Goal: Information Seeking & Learning: Learn about a topic

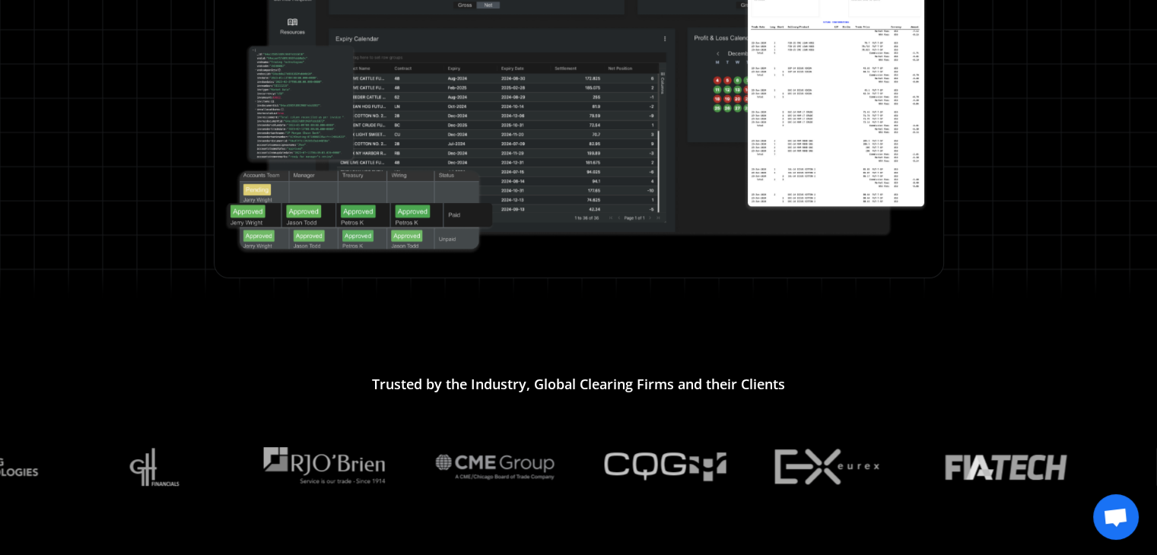
scroll to position [1293, 0]
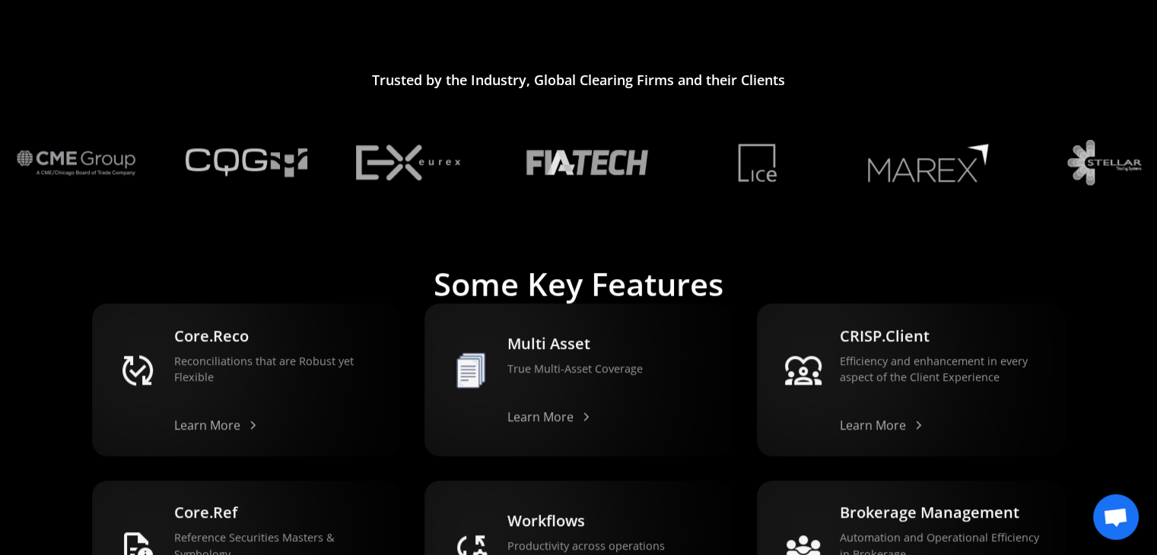
click at [957, 159] on img at bounding box center [928, 163] width 122 height 40
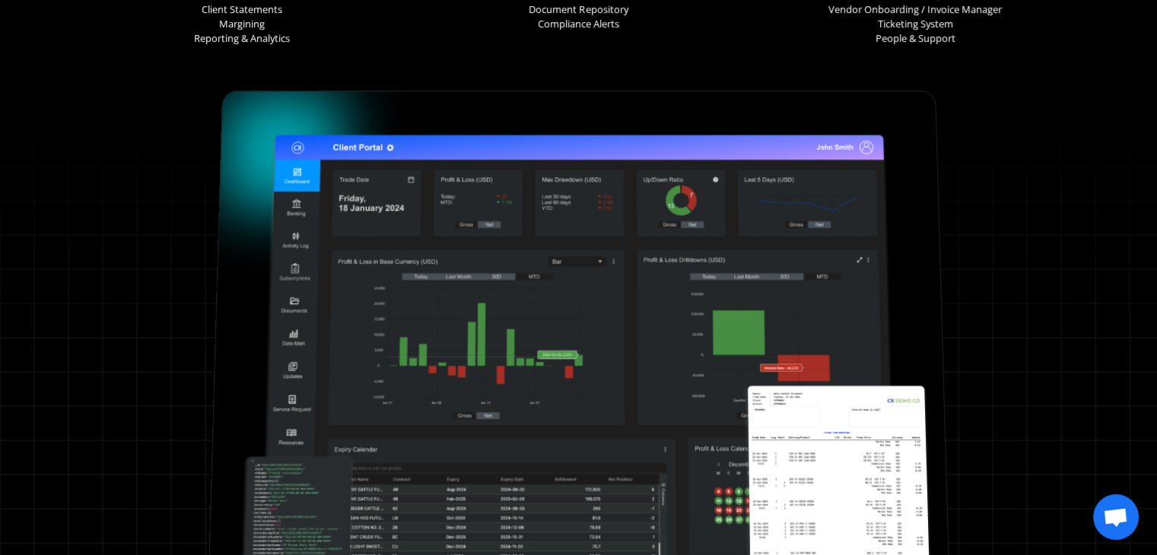
scroll to position [350, 0]
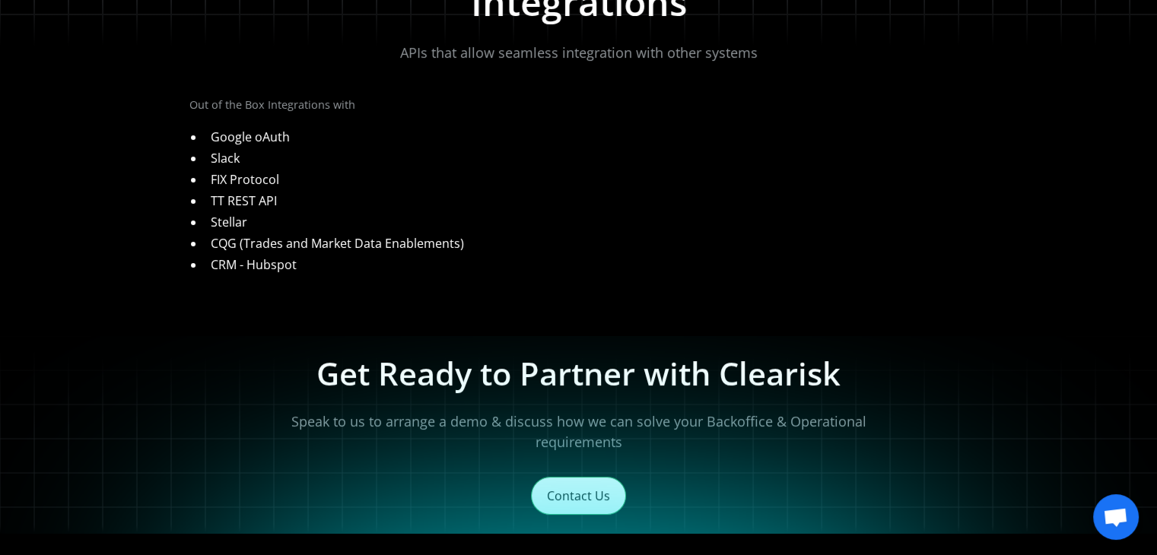
scroll to position [15, 0]
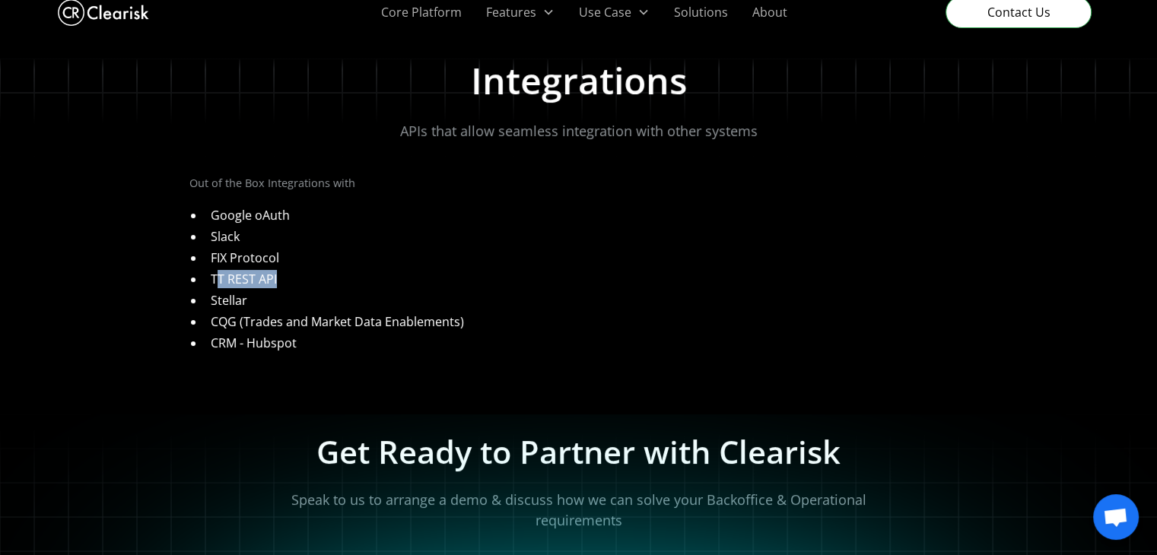
drag, startPoint x: 286, startPoint y: 279, endPoint x: 215, endPoint y: 284, distance: 70.9
click at [215, 284] on li "TT REST API" at bounding box center [587, 279] width 764 height 18
drag, startPoint x: 256, startPoint y: 217, endPoint x: 422, endPoint y: 317, distance: 193.8
click at [189, 217] on ul "Google oAuth Slack FIX Protocol TT REST API Stellar CQG (Trades and Market Data…" at bounding box center [578, 279] width 779 height 152
drag, startPoint x: 193, startPoint y: 275, endPoint x: 208, endPoint y: 272, distance: 14.8
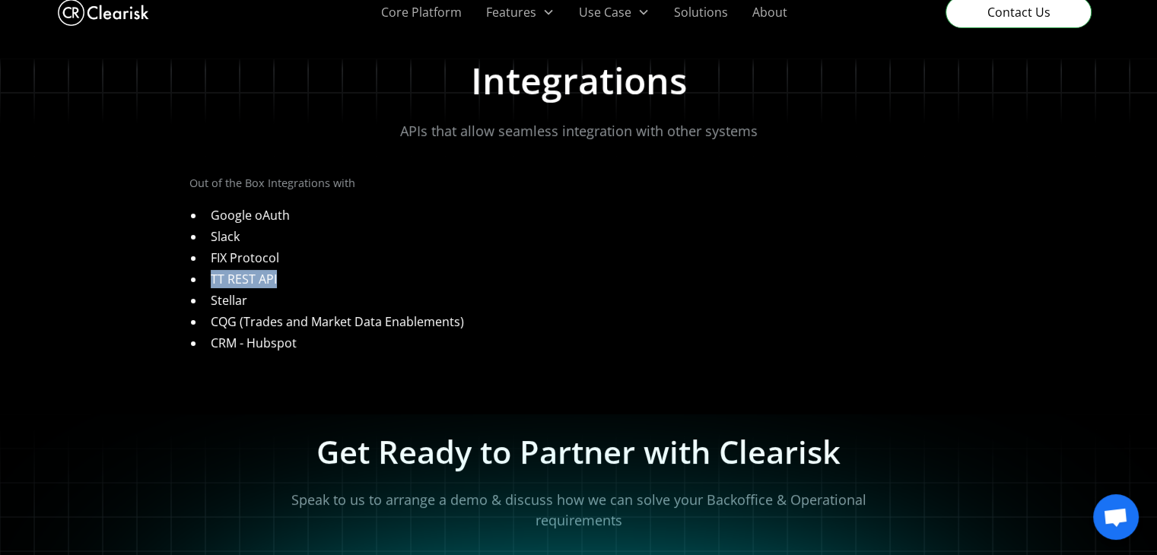
click at [189, 273] on ul "Google oAuth Slack FIX Protocol TT REST API Stellar CQG (Trades and Market Data…" at bounding box center [578, 279] width 779 height 152
click at [283, 275] on li "TT REST API" at bounding box center [587, 279] width 764 height 18
click at [374, 299] on li "Stellar" at bounding box center [587, 300] width 764 height 18
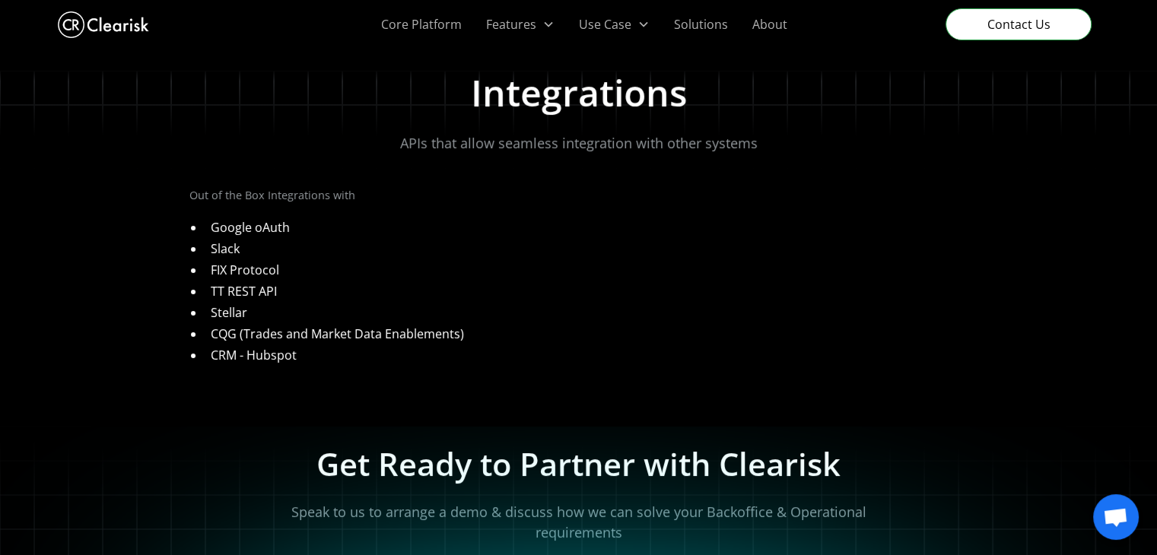
scroll to position [0, 0]
